Goal: Task Accomplishment & Management: Use online tool/utility

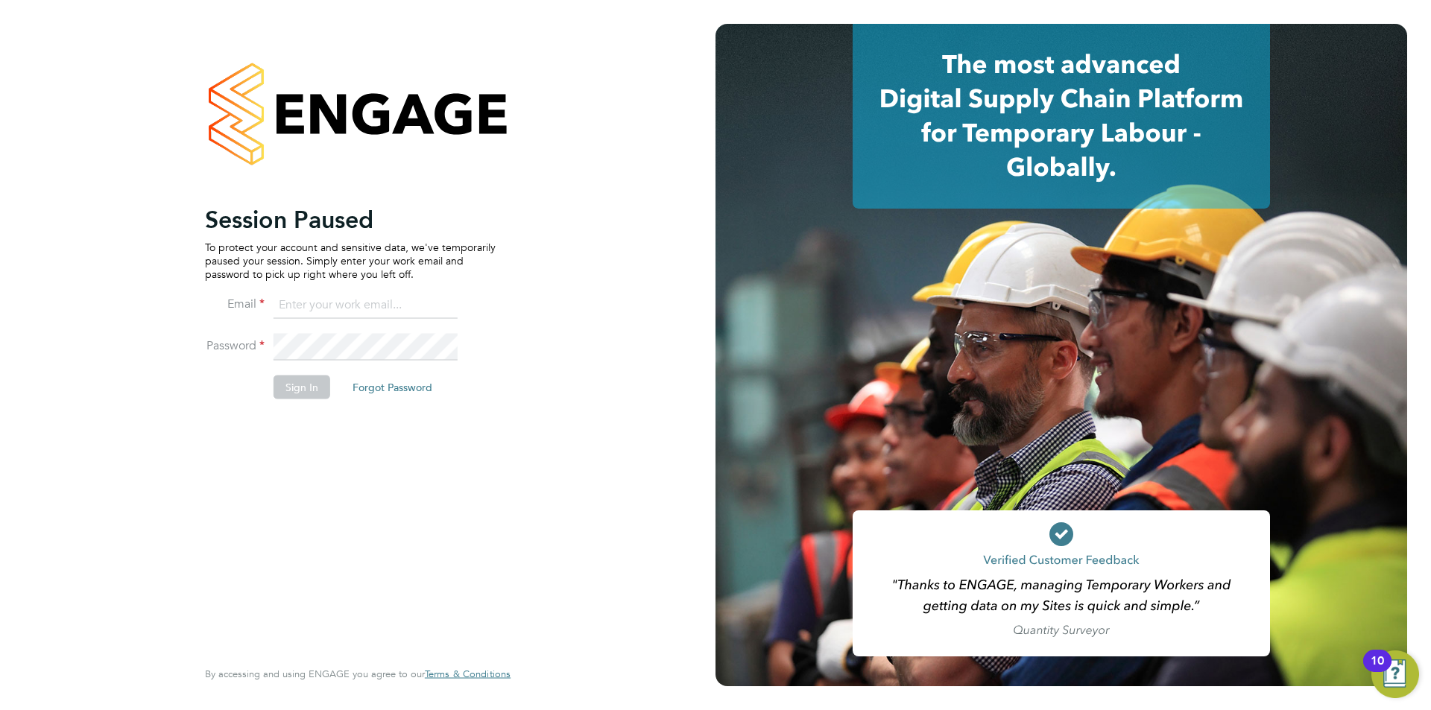
click at [326, 296] on input at bounding box center [365, 305] width 184 height 27
type input "supportuser1@engagetech.com"
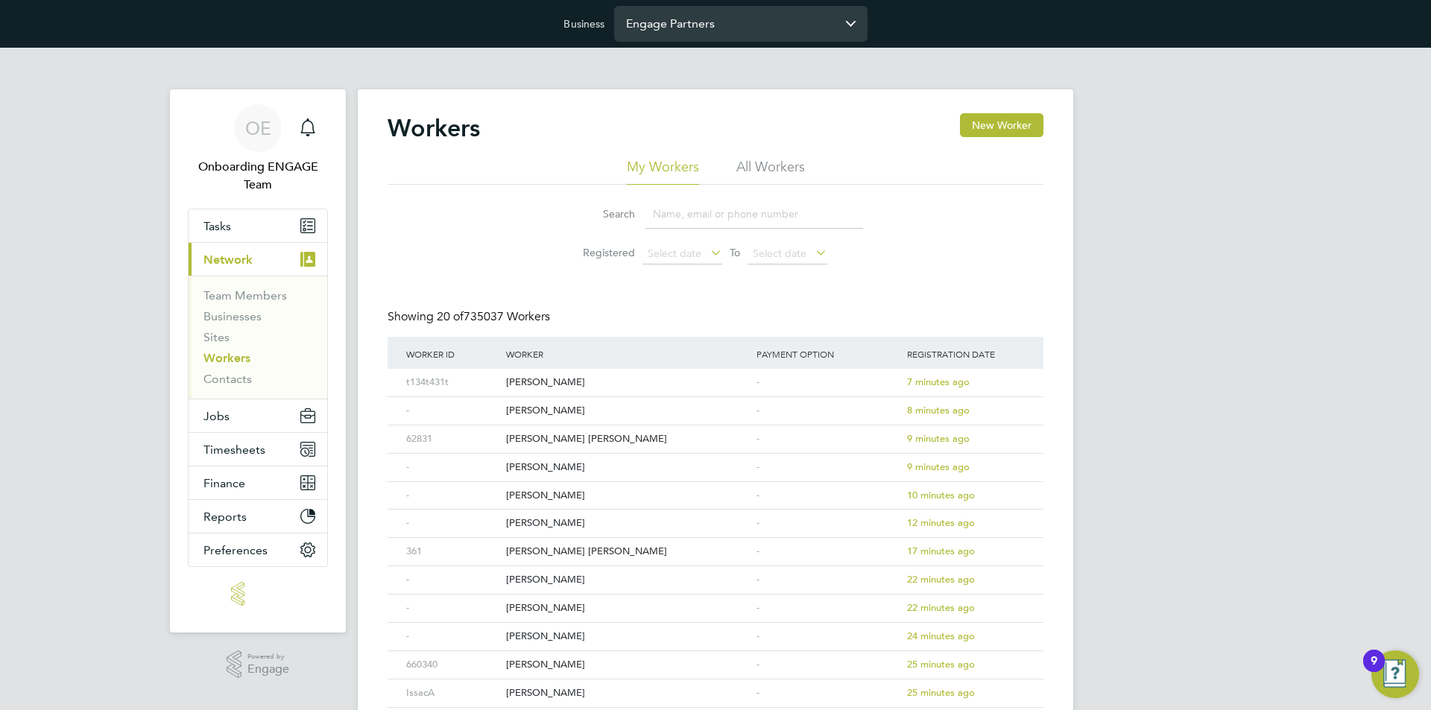
click at [653, 37] on input "Engage Partners" at bounding box center [740, 23] width 253 height 35
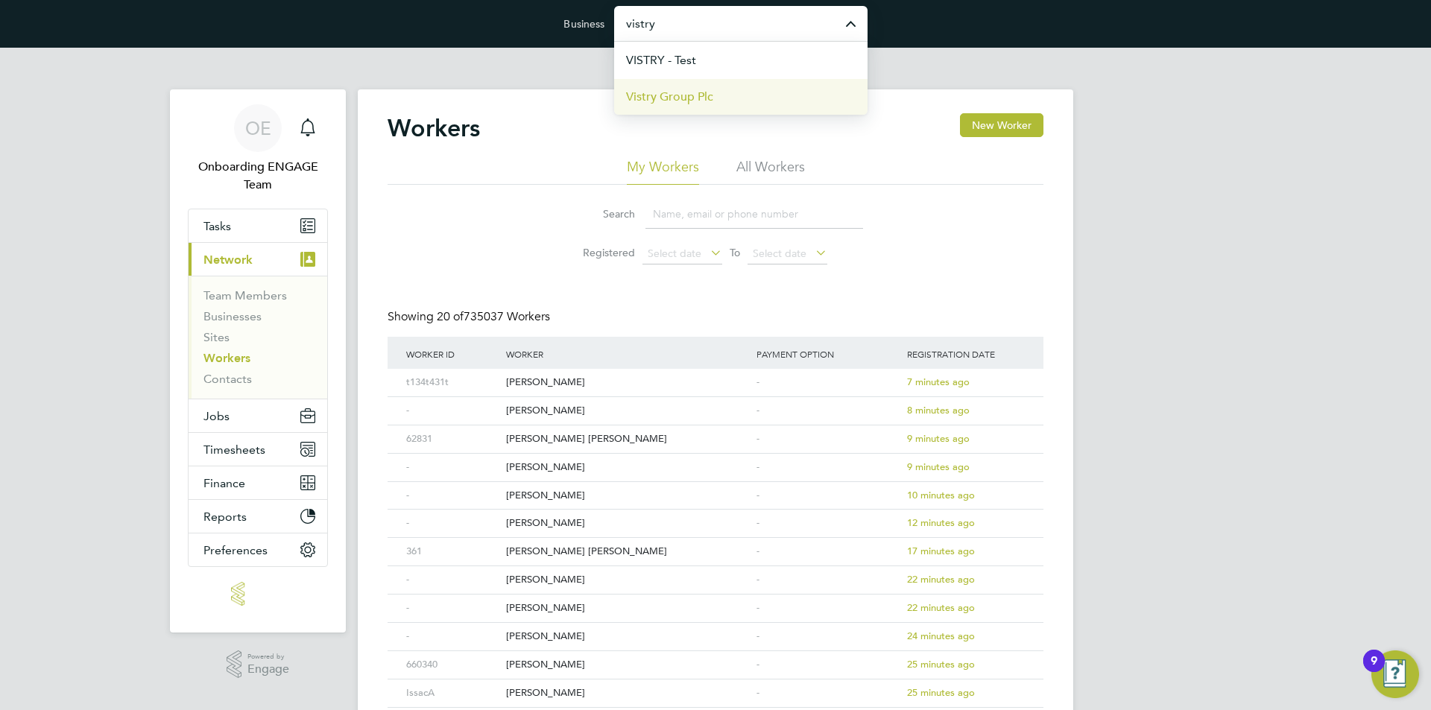
click at [683, 101] on span "Vistry Group Plc" at bounding box center [669, 97] width 87 height 18
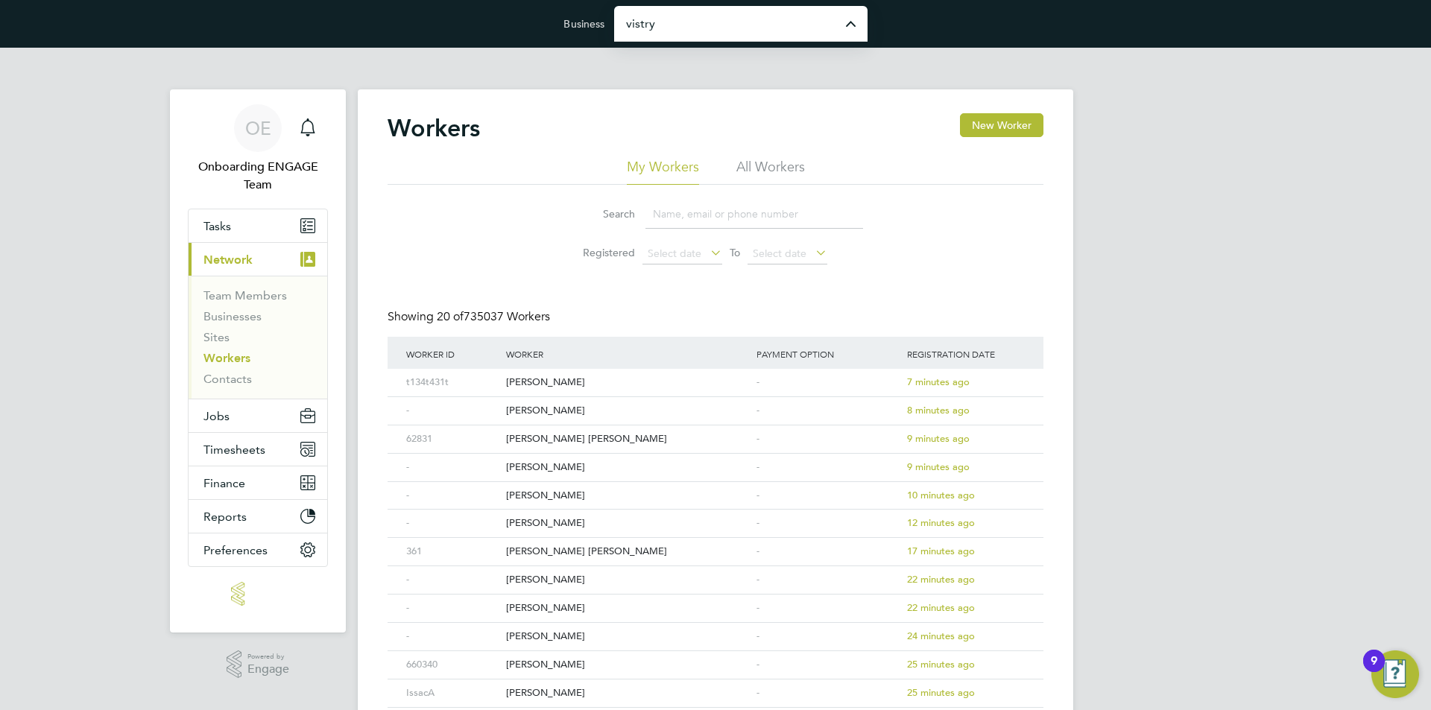
type input "Vistry Group Plc"
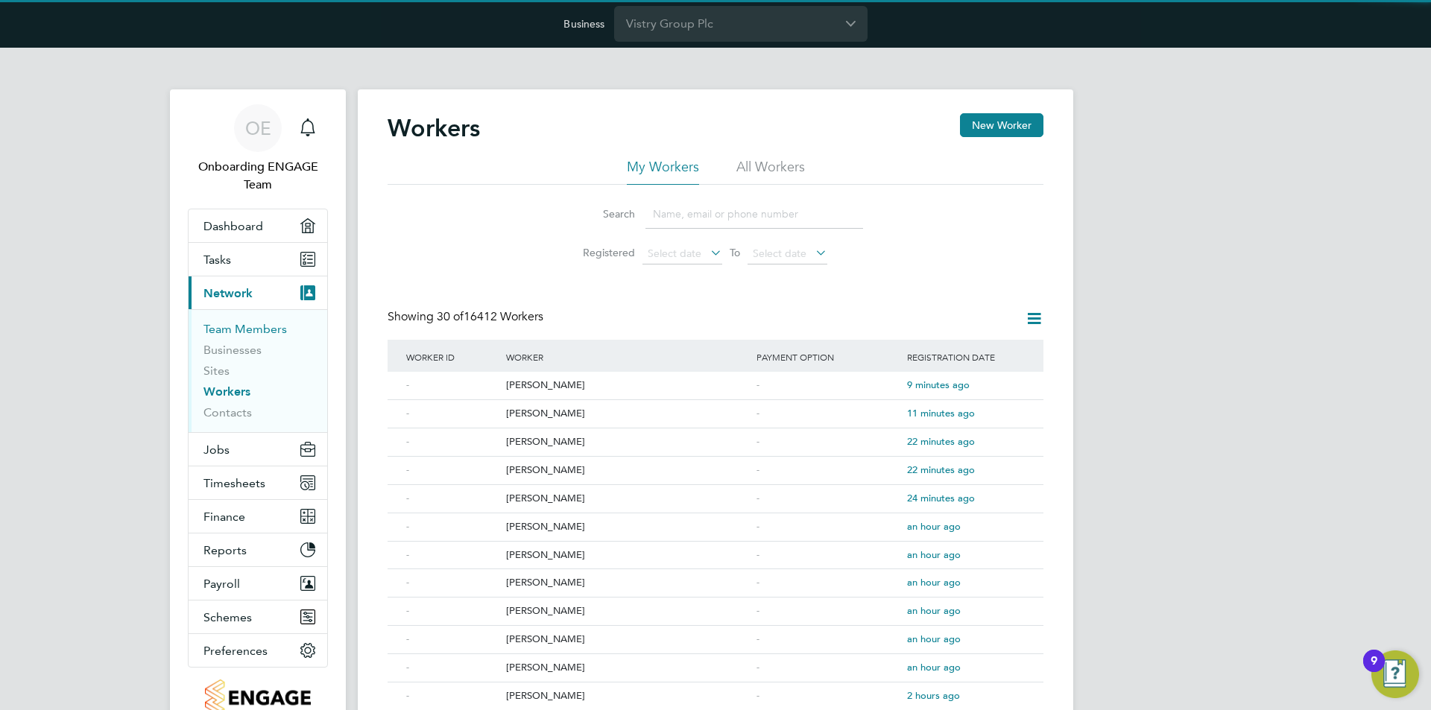
click at [231, 329] on link "Team Members" at bounding box center [244, 329] width 83 height 14
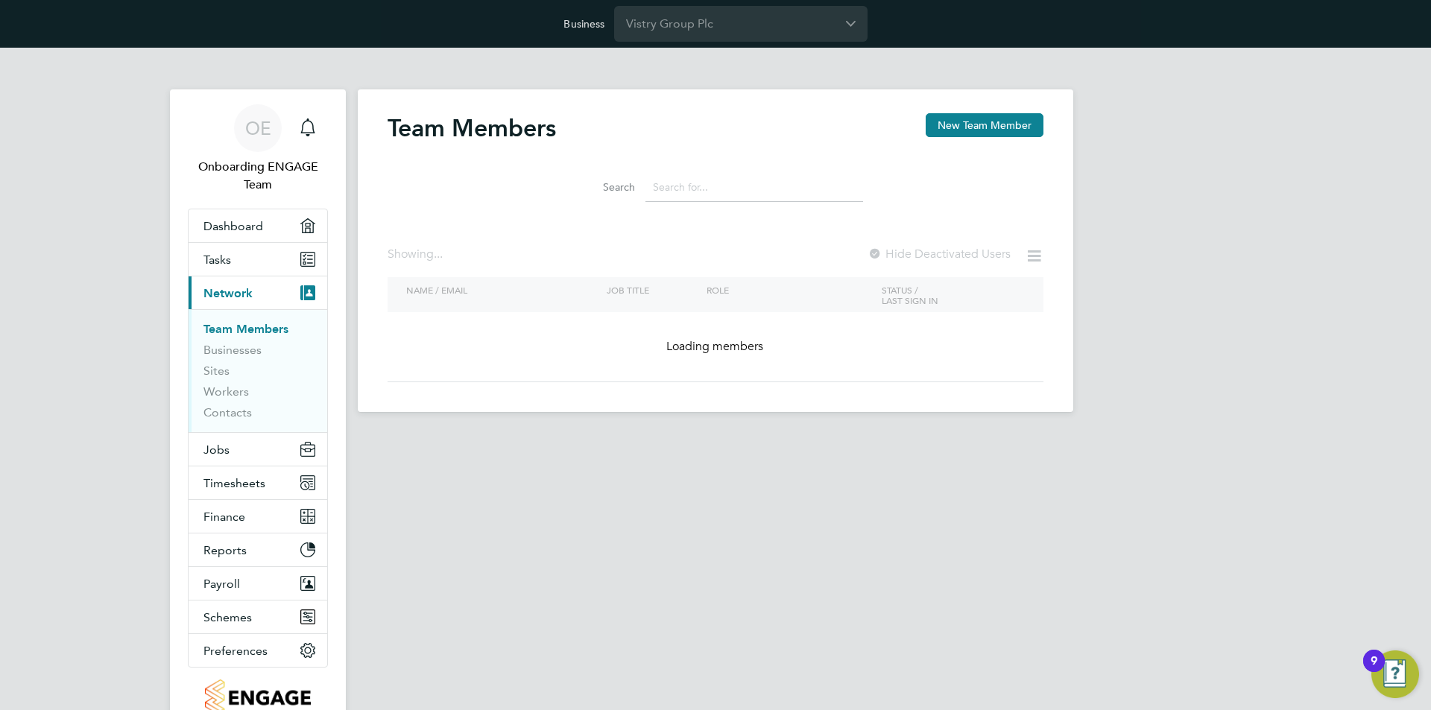
click at [700, 189] on input at bounding box center [754, 187] width 218 height 29
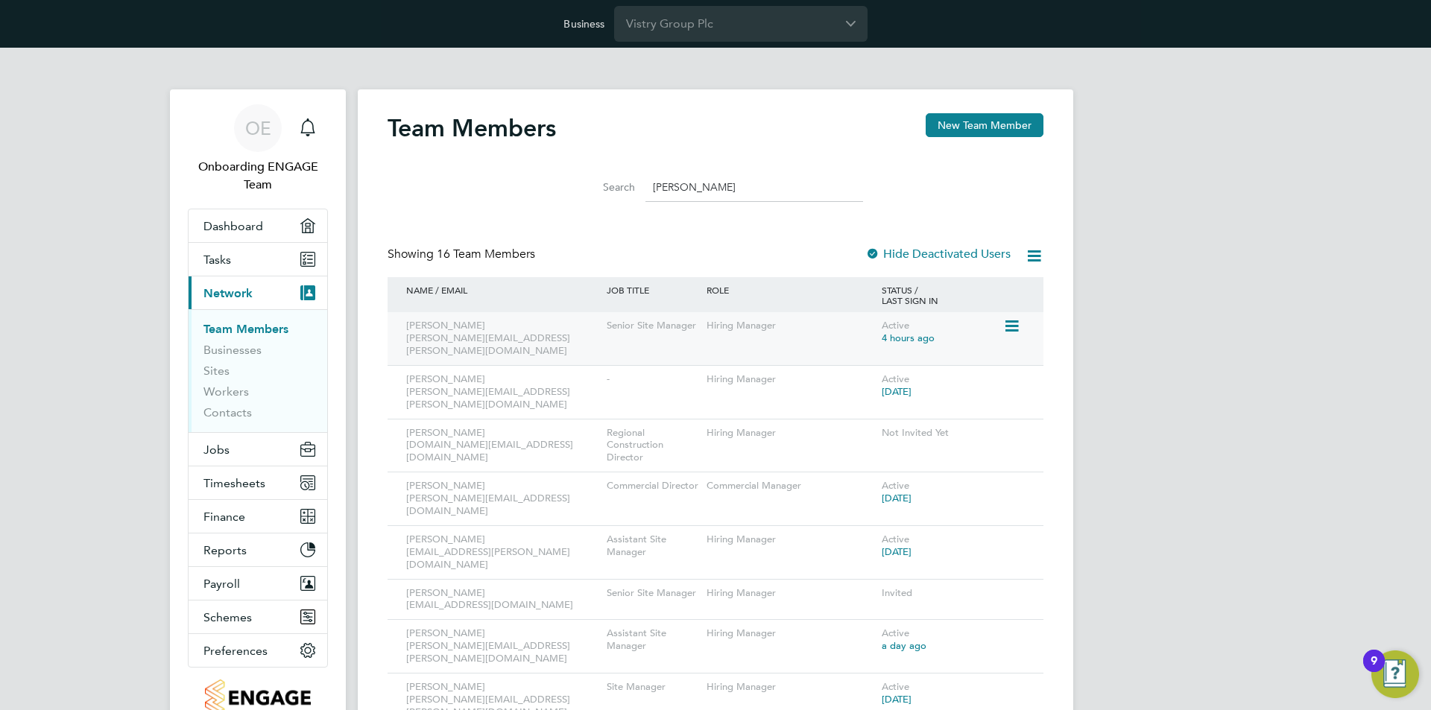
type input "simon"
click at [1007, 321] on icon at bounding box center [1010, 326] width 15 height 18
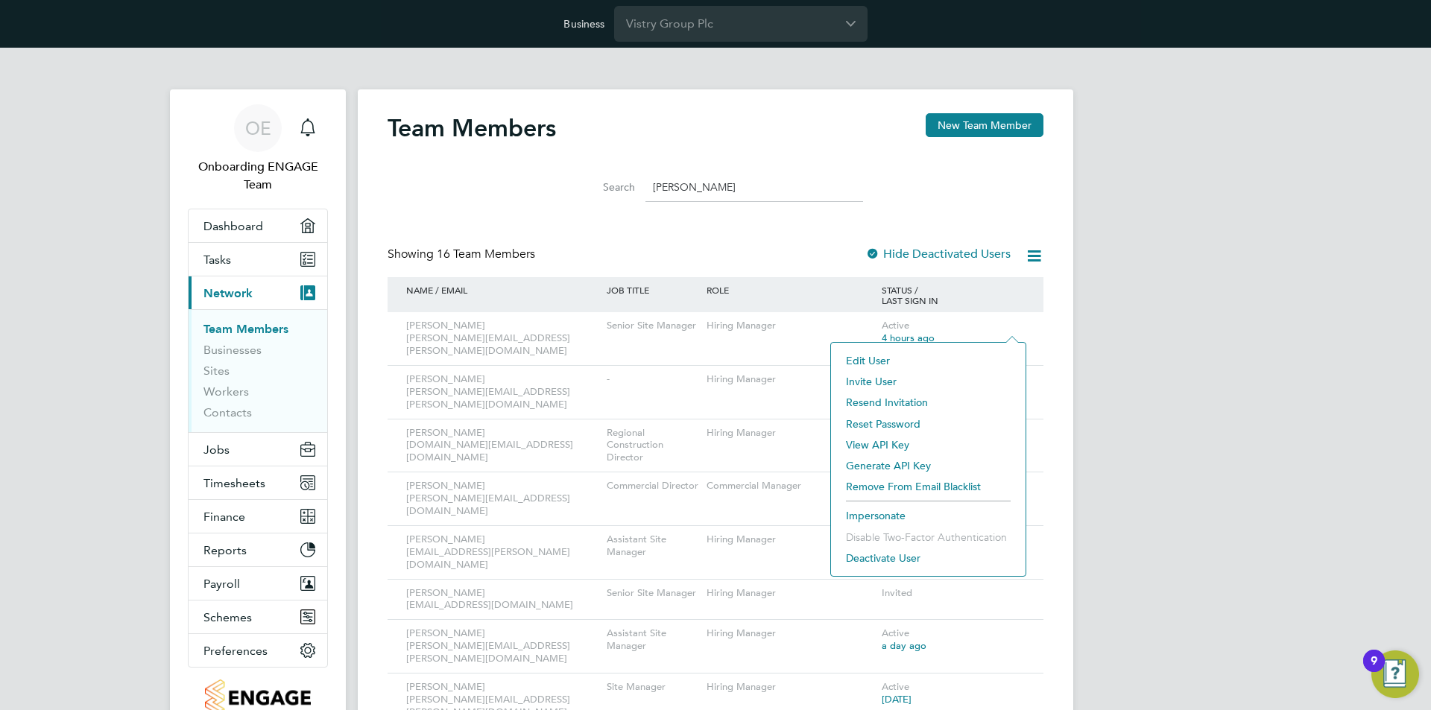
click at [864, 518] on li "Impersonate" at bounding box center [928, 515] width 180 height 21
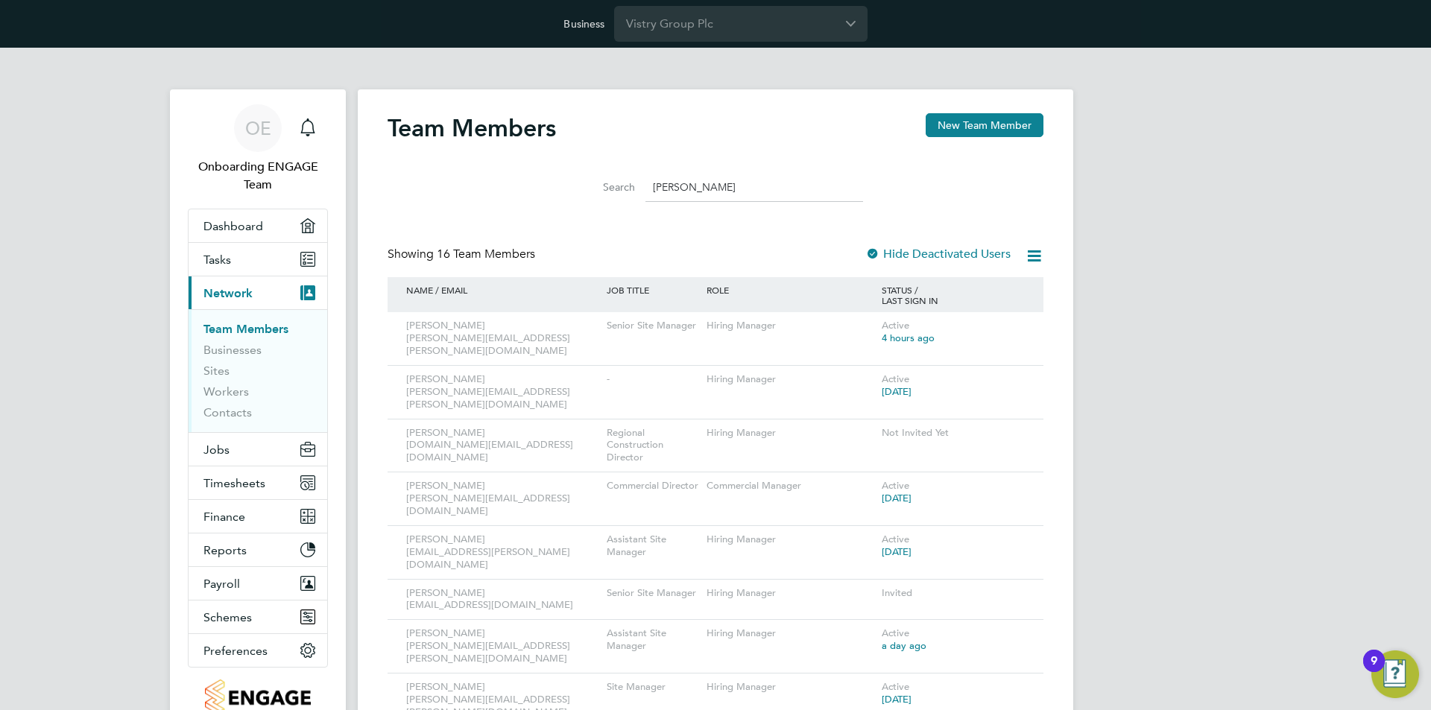
click at [1231, 230] on div "OE Onboarding ENGAGE Team Notifications Applications: Dashboard Tasks Current p…" at bounding box center [715, 622] width 1431 height 1148
click at [228, 352] on link "Businesses" at bounding box center [232, 350] width 58 height 14
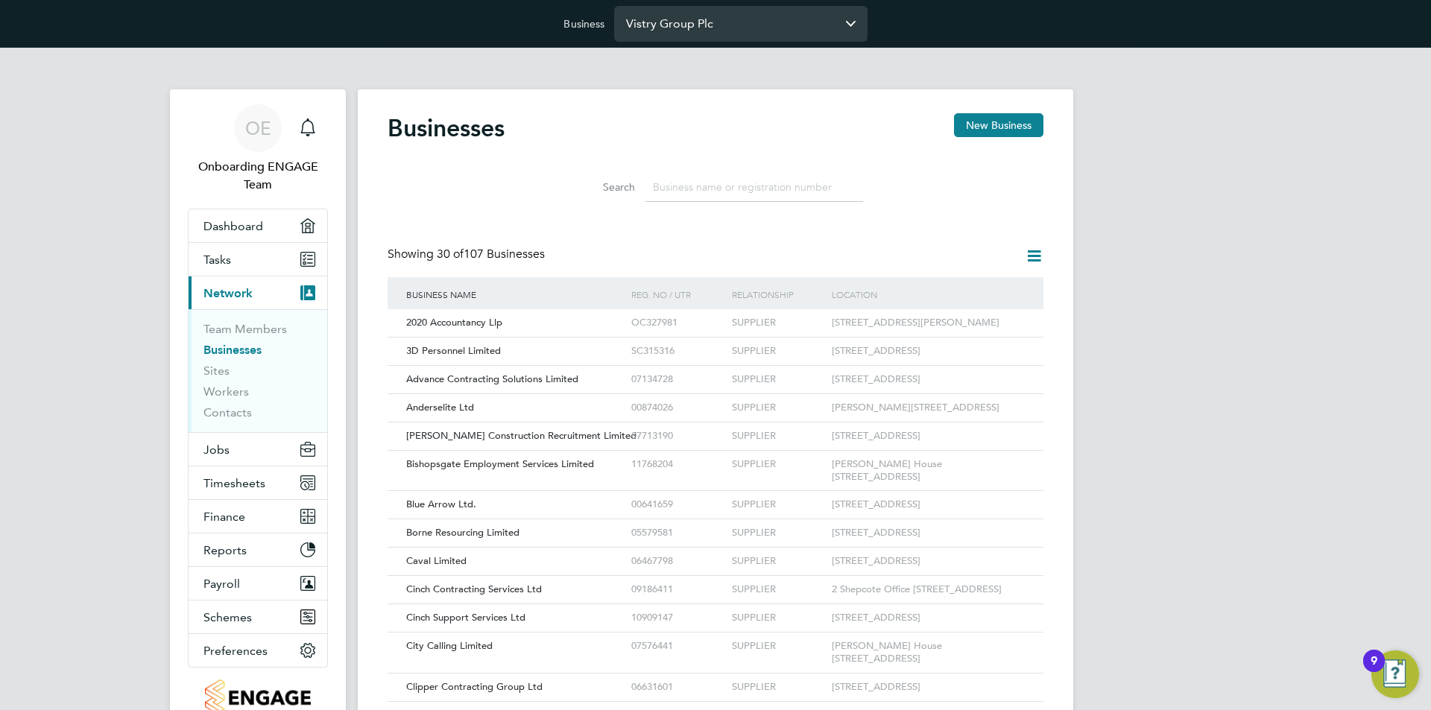
click at [681, 34] on input "Vistry Group Plc" at bounding box center [740, 23] width 253 height 35
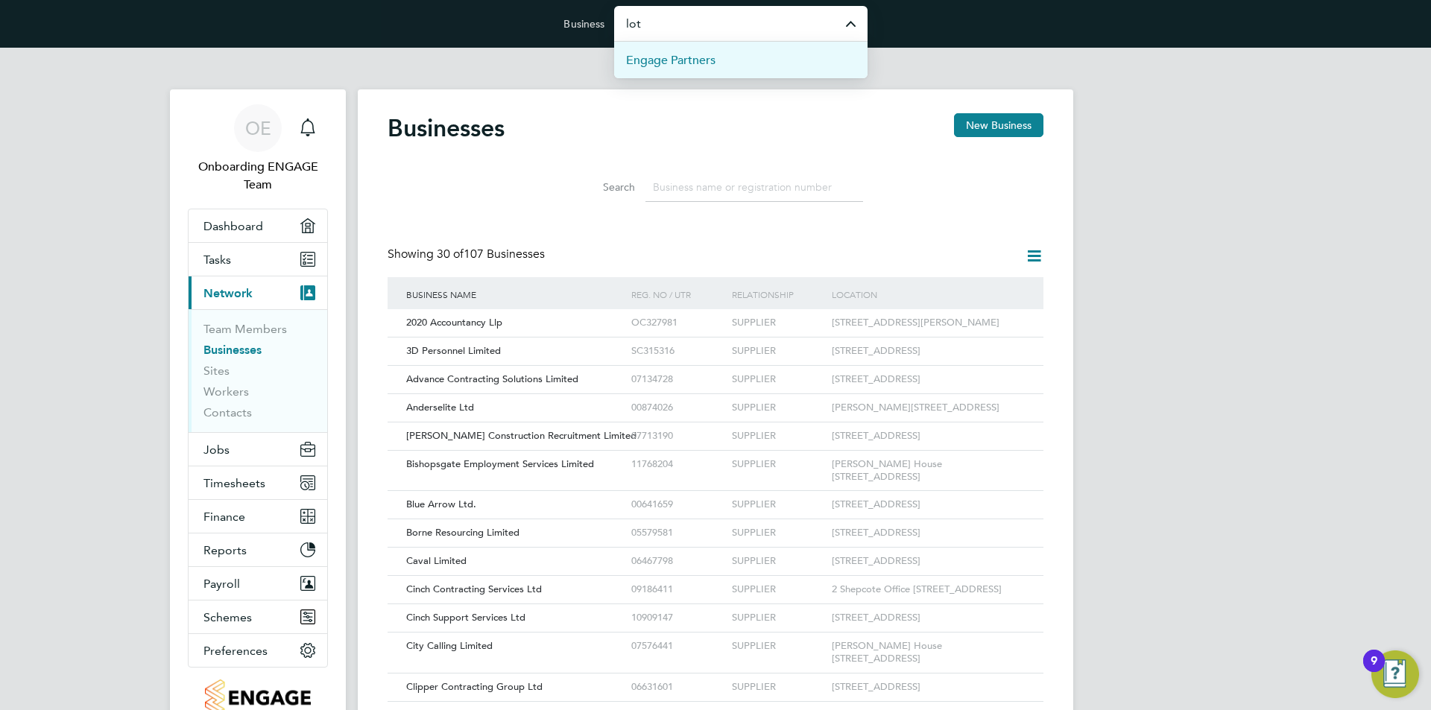
click at [689, 48] on li "Engage Partners" at bounding box center [740, 60] width 253 height 37
type input "Engage Partners"
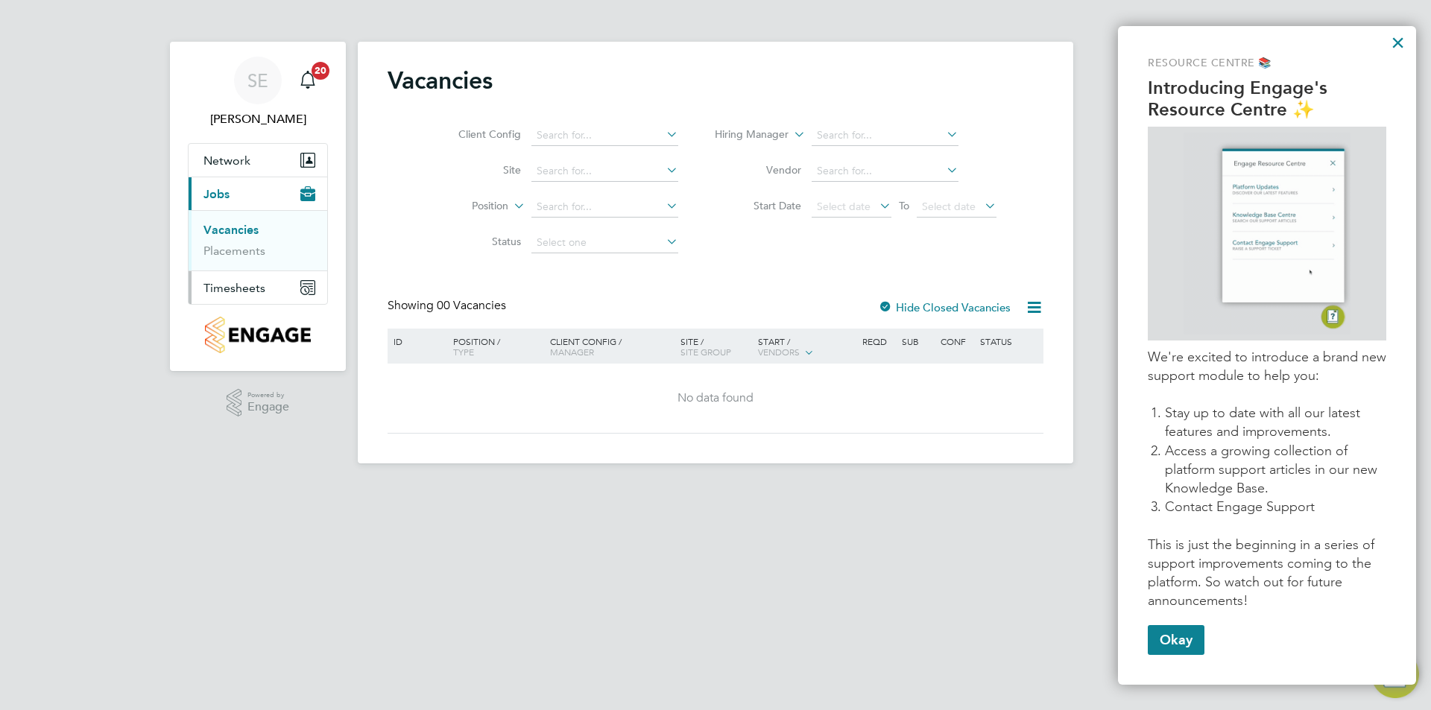
click at [237, 281] on span "Timesheets" at bounding box center [234, 288] width 62 height 14
click at [241, 261] on link "Timesheets" at bounding box center [234, 263] width 62 height 14
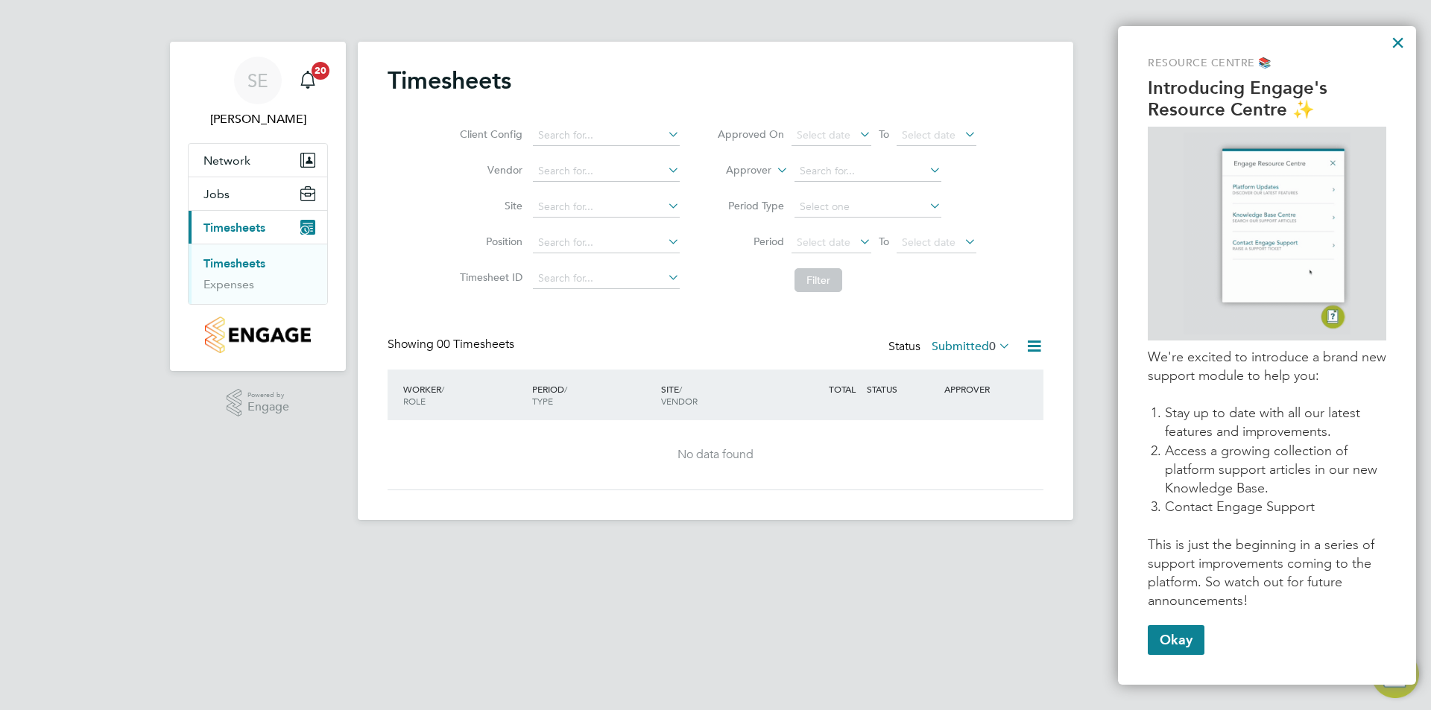
click at [995, 349] on span "0" at bounding box center [992, 346] width 7 height 15
click at [976, 438] on li "Approved" at bounding box center [963, 436] width 69 height 21
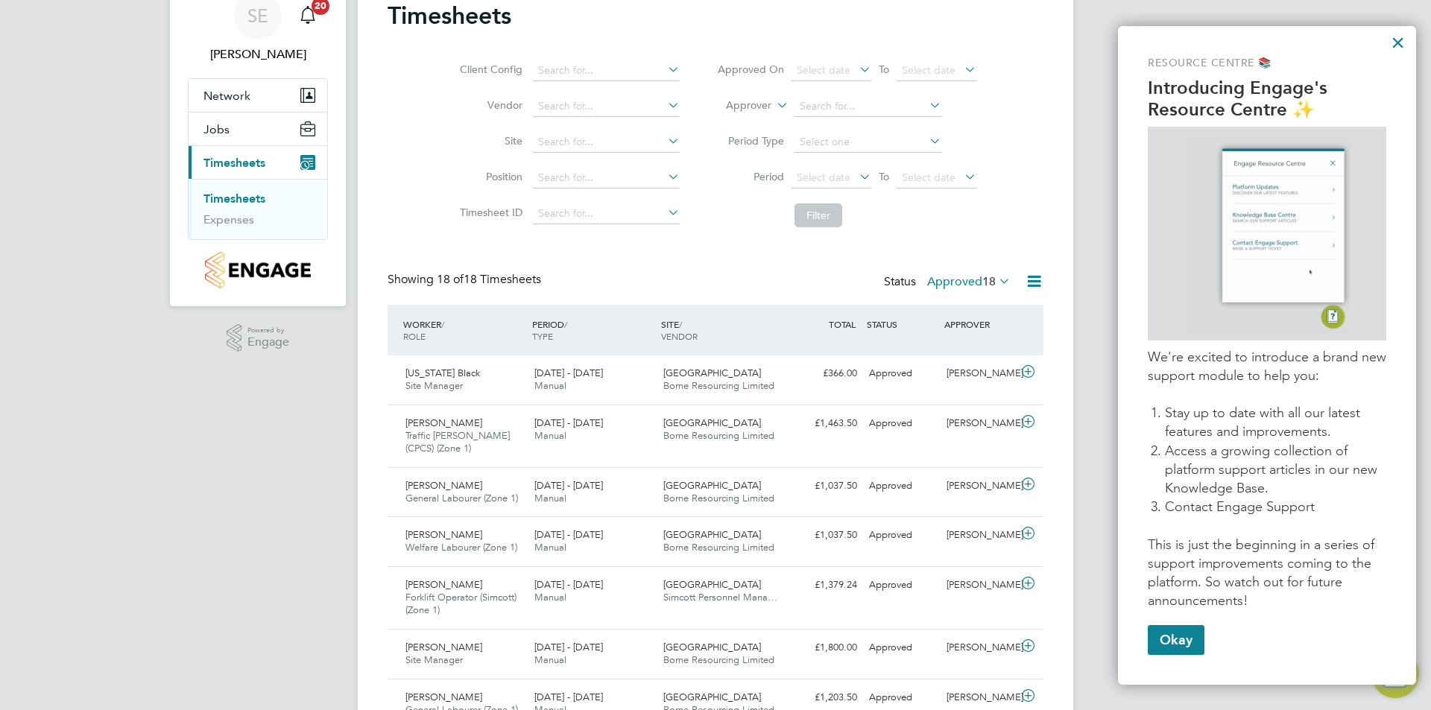
click at [982, 279] on span "18" at bounding box center [988, 281] width 13 height 15
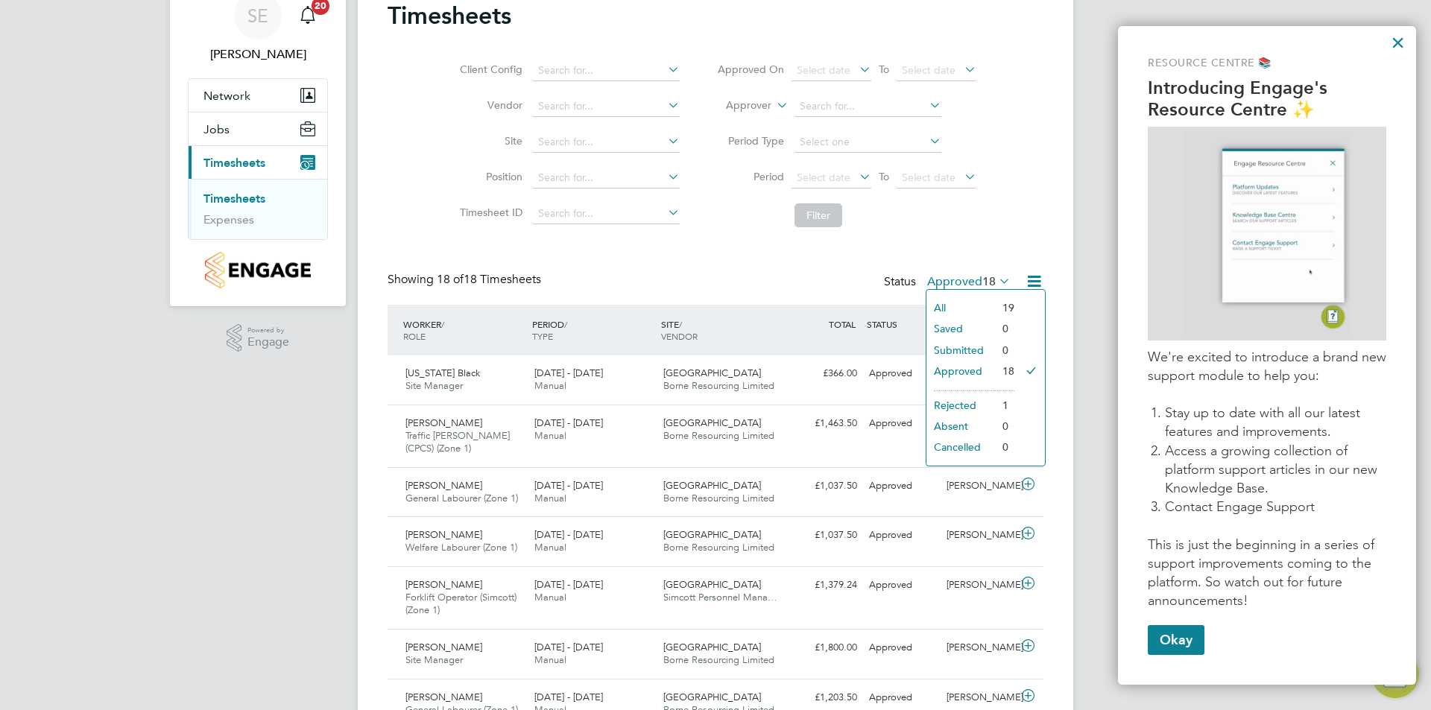
click at [1019, 210] on div "Client Config Vendor Site Position Timesheet ID Approved On Select date To Sele…" at bounding box center [715, 139] width 656 height 189
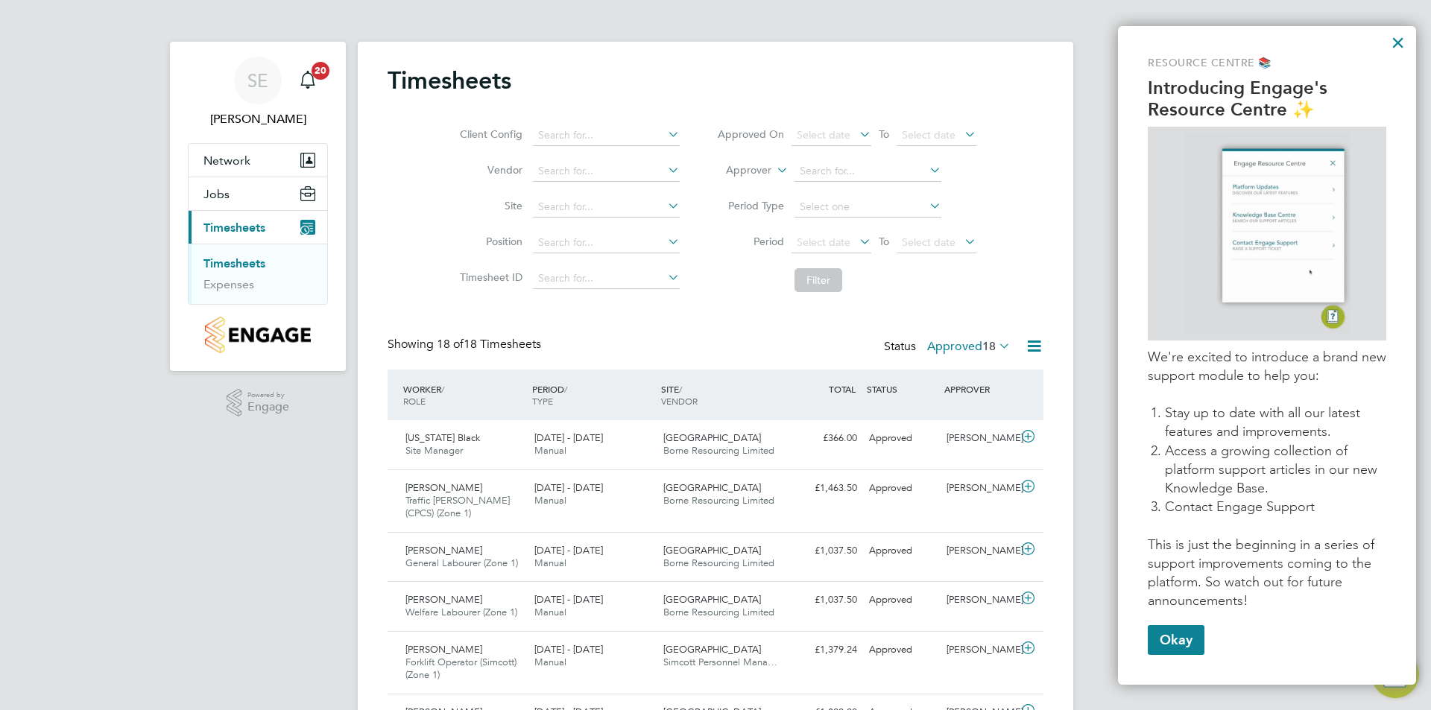
click at [149, 533] on div "SE Simon Elliss Notifications 20 Applications: Network Team Members Sites Jobs …" at bounding box center [715, 723] width 1431 height 1446
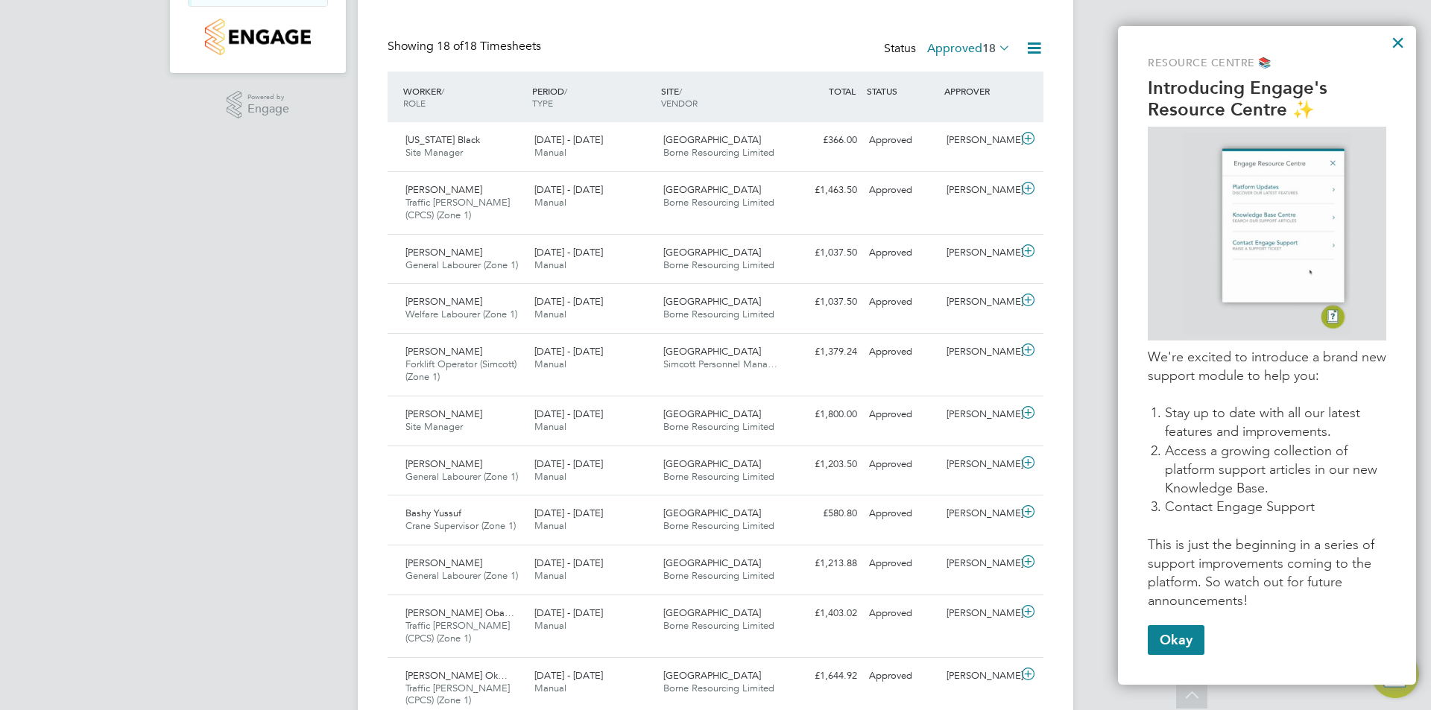
click at [26, 370] on div "SE Simon Elliss Notifications 20 Applications: Network Team Members Sites Jobs …" at bounding box center [715, 425] width 1431 height 1446
click at [24, 342] on div "SE Simon Elliss Notifications 20 Applications: Network Team Members Sites Jobs …" at bounding box center [715, 425] width 1431 height 1446
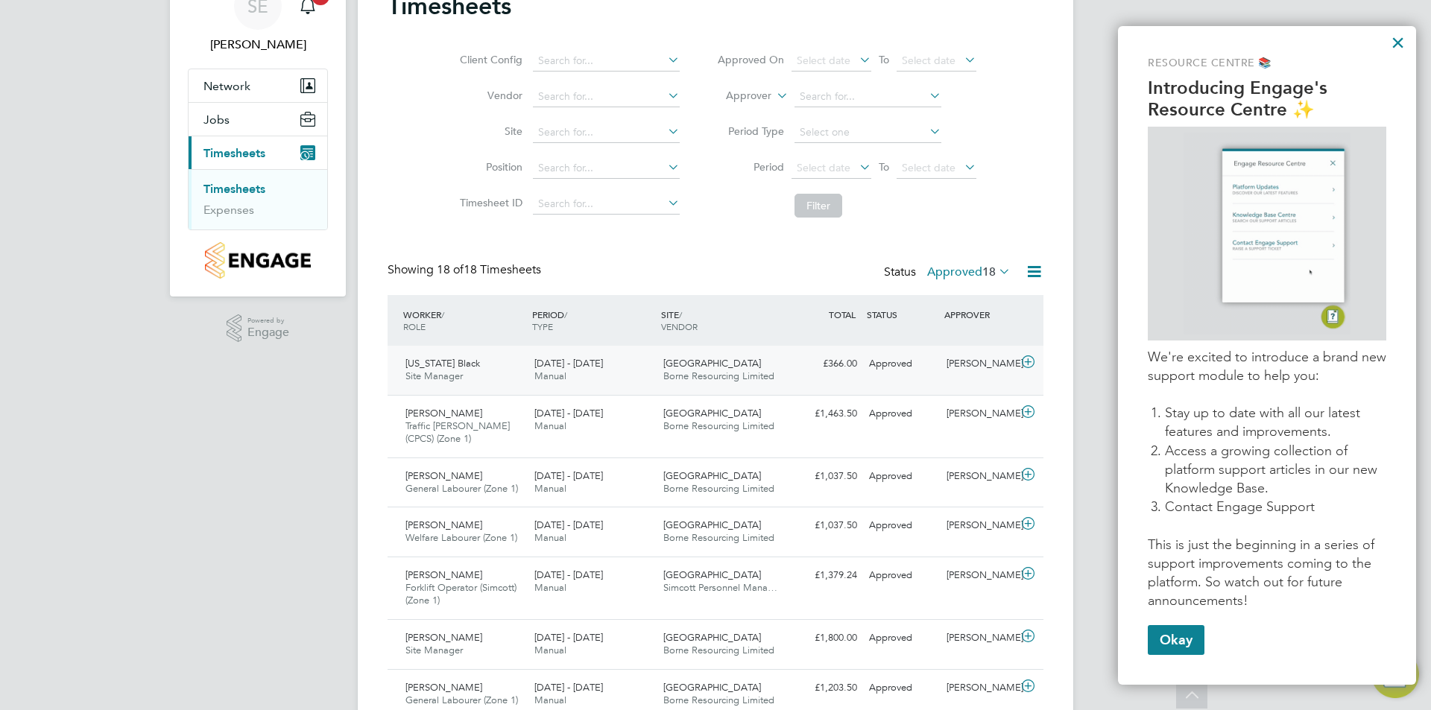
click at [717, 362] on span "Cambridge Road Estate" at bounding box center [712, 363] width 98 height 13
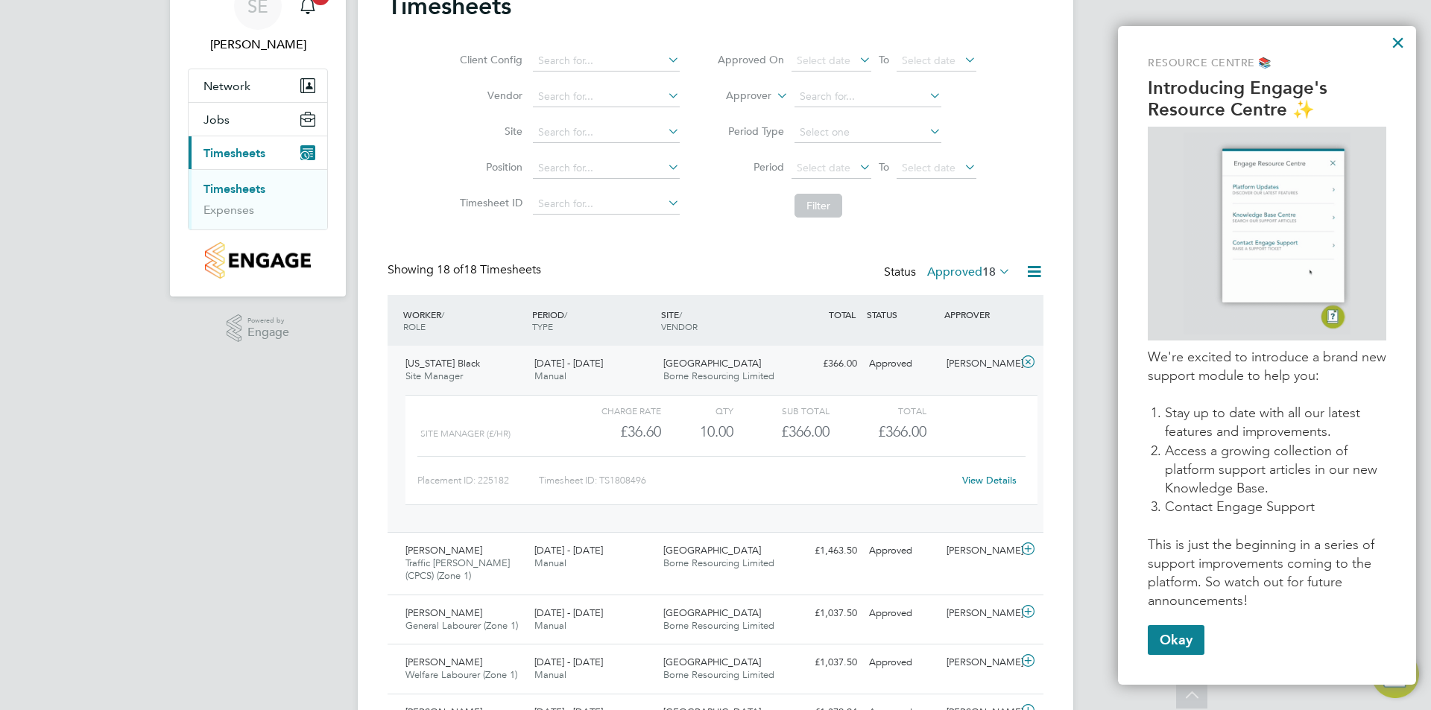
click at [985, 481] on link "View Details" at bounding box center [989, 480] width 54 height 13
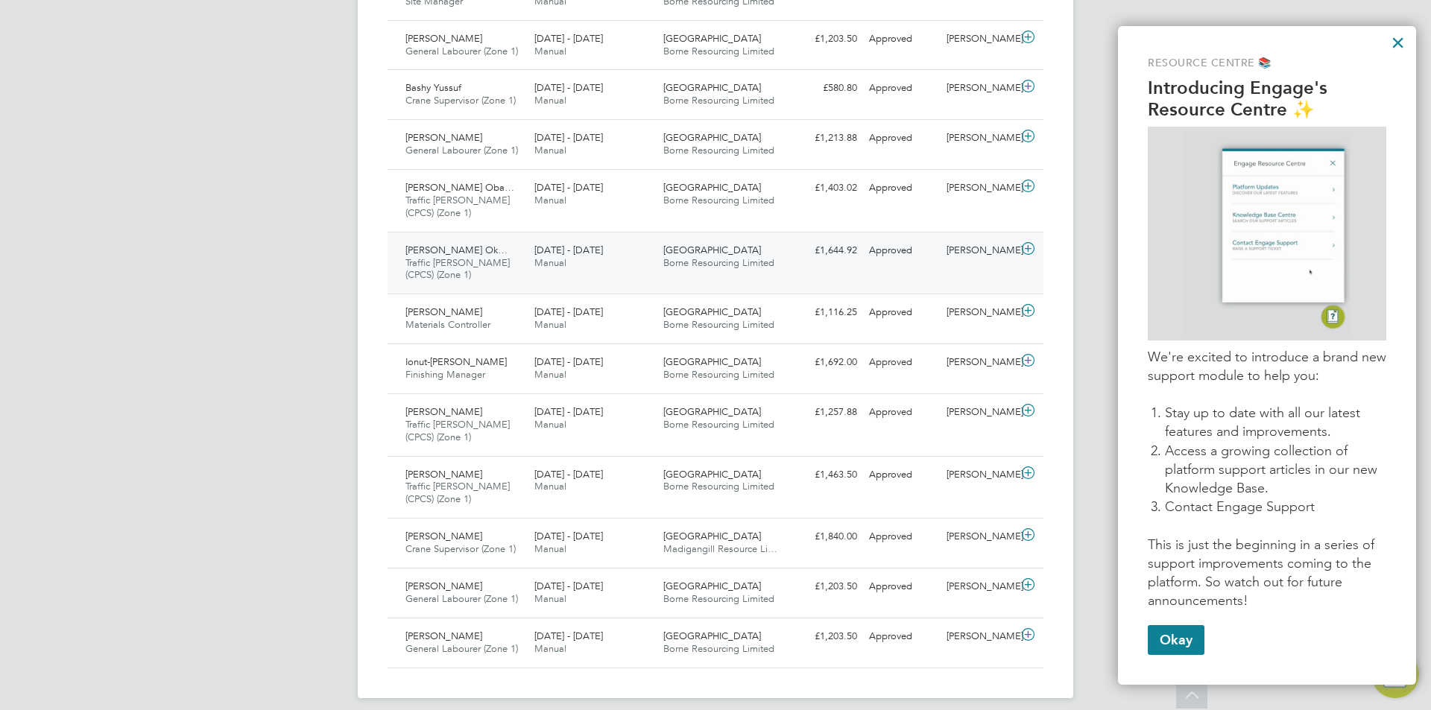
scroll to position [873, 0]
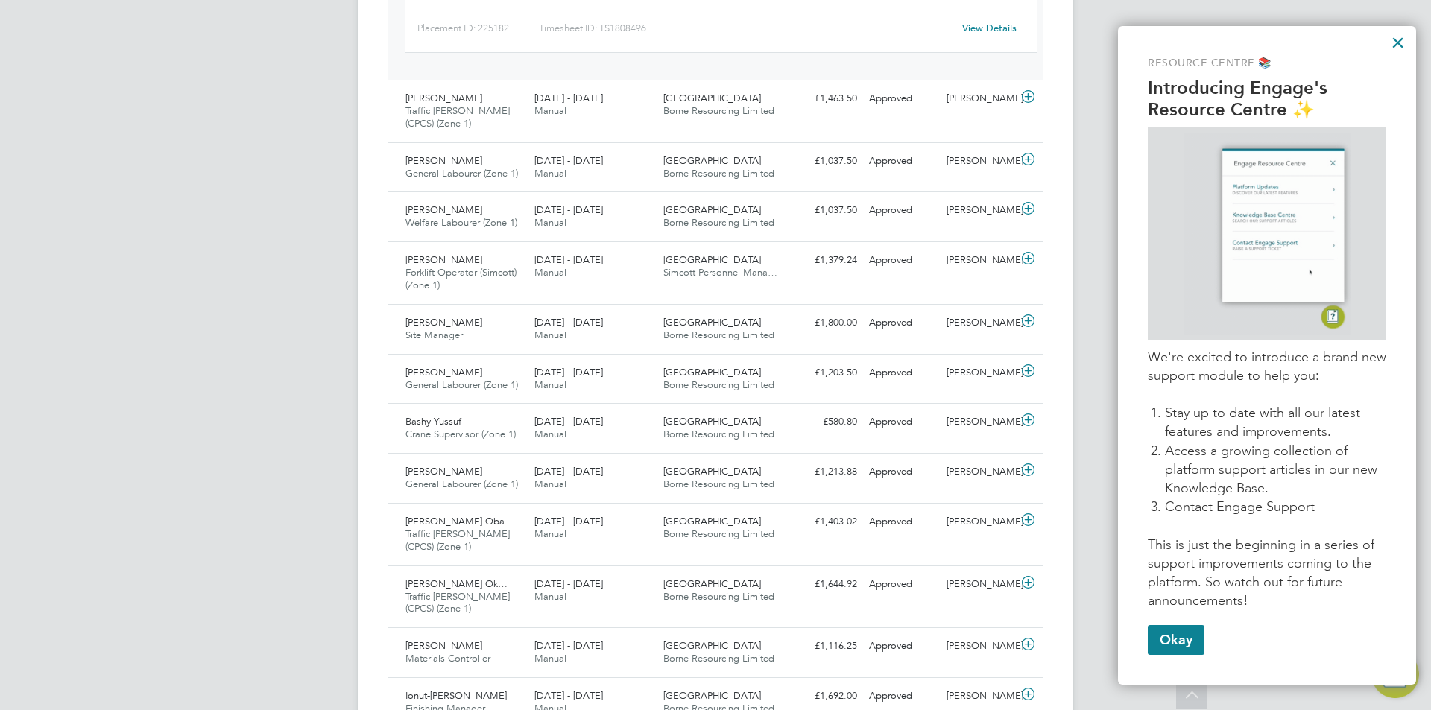
scroll to position [500, 0]
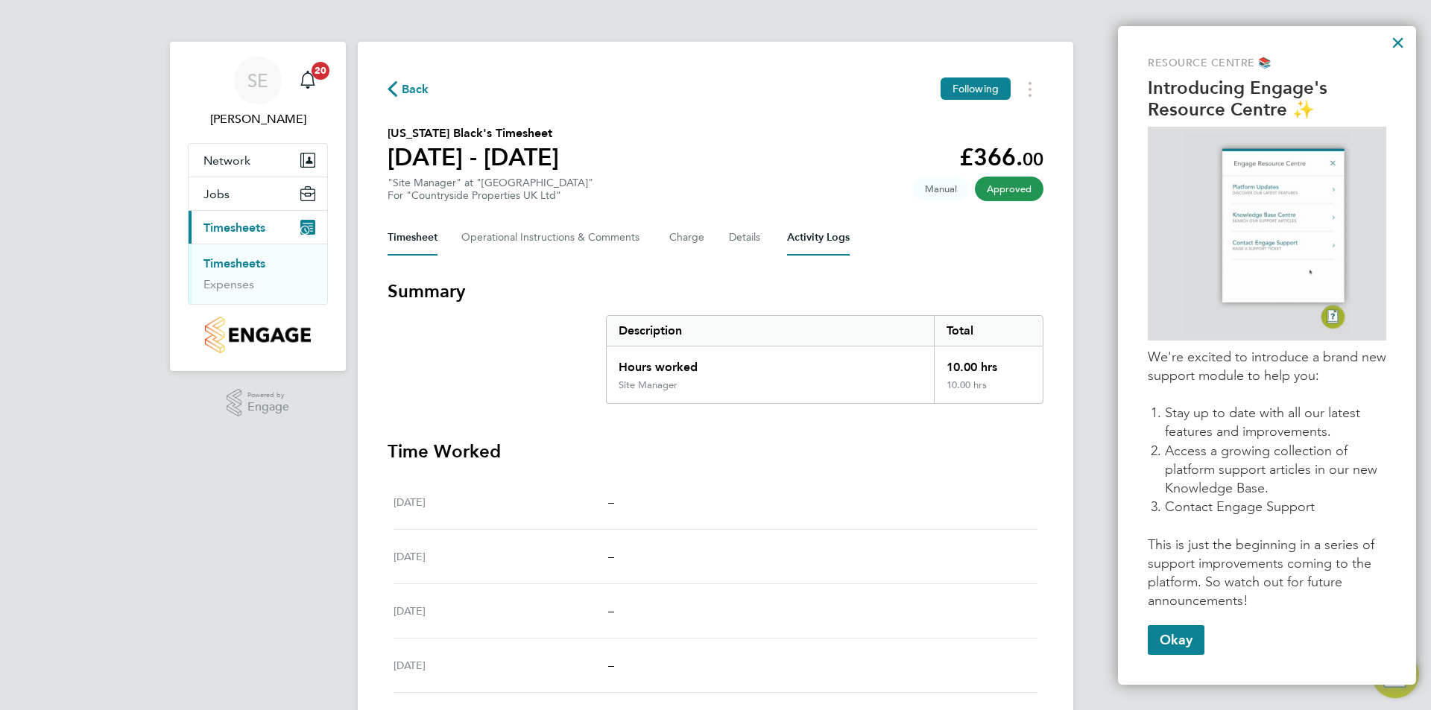
click at [814, 240] on Logs-tab "Activity Logs" at bounding box center [818, 238] width 63 height 36
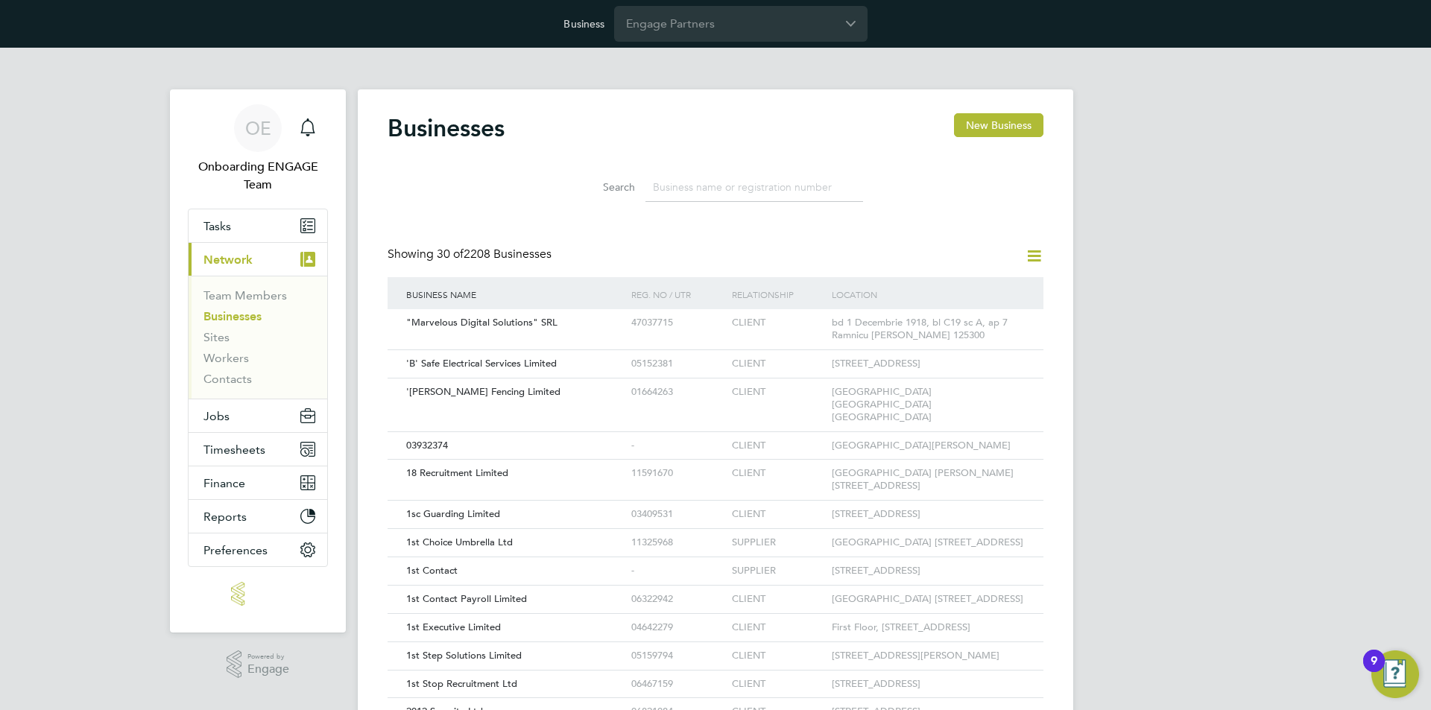
click at [70, 215] on div "OE Onboarding ENGAGE Team Notifications Applications: Tasks Current page: Netwo…" at bounding box center [715, 689] width 1431 height 1282
